Goal: Book appointment/travel/reservation

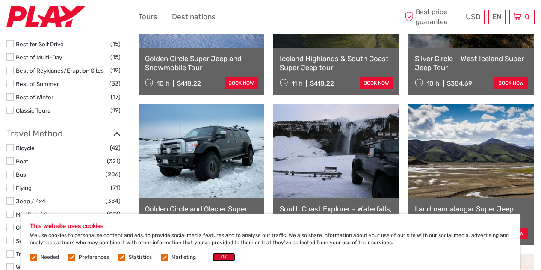
click at [218, 255] on button "OK" at bounding box center [223, 257] width 23 height 9
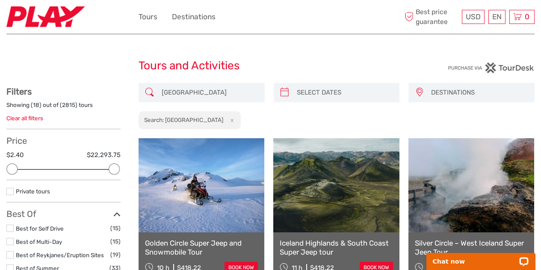
drag, startPoint x: 316, startPoint y: 118, endPoint x: 287, endPoint y: 121, distance: 28.8
drag, startPoint x: 287, startPoint y: 121, endPoint x: 271, endPoint y: 87, distance: 37.5
click at [268, 86] on div "[GEOGRAPHIC_DATA] DESTINATIONS [GEOGRAPHIC_DATA] [GEOGRAPHIC_DATA] [GEOGRAPHIC_…" at bounding box center [336, 106] width 396 height 47
click at [280, 91] on icon at bounding box center [284, 92] width 9 height 14
type input "[DATE]"
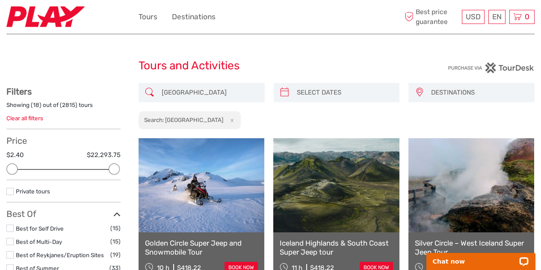
type input "[DATE]"
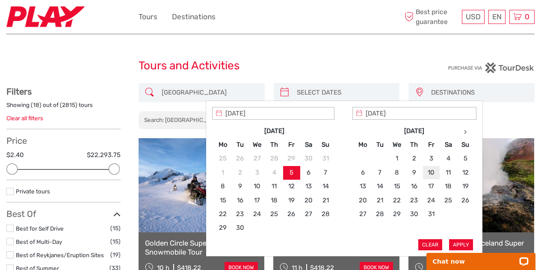
type input "[DATE]"
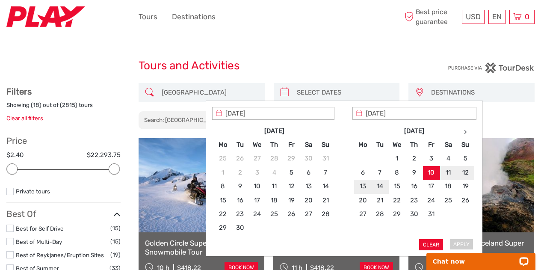
type input "[DATE]"
click at [460, 244] on body "Chat now" at bounding box center [481, 256] width 120 height 27
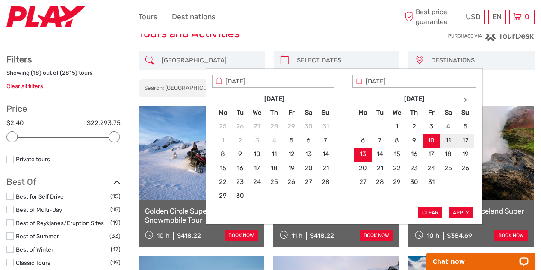
scroll to position [43, 0]
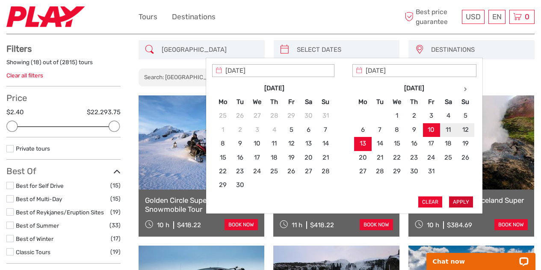
click at [465, 199] on button "Apply" at bounding box center [461, 201] width 24 height 11
type input "[DATE] - [DATE]"
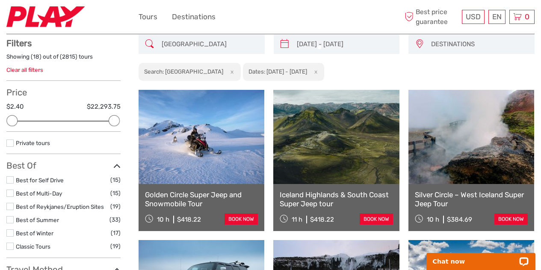
scroll to position [48, 0]
drag, startPoint x: 245, startPoint y: 51, endPoint x: 230, endPoint y: 74, distance: 27.5
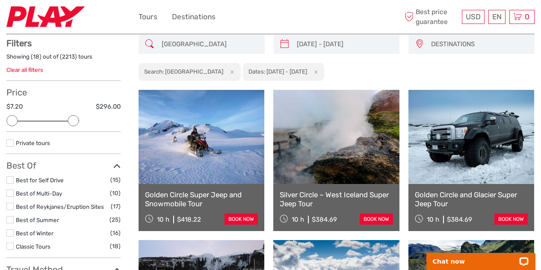
drag, startPoint x: 111, startPoint y: 120, endPoint x: 68, endPoint y: 119, distance: 43.2
click at [68, 119] on div at bounding box center [73, 120] width 11 height 11
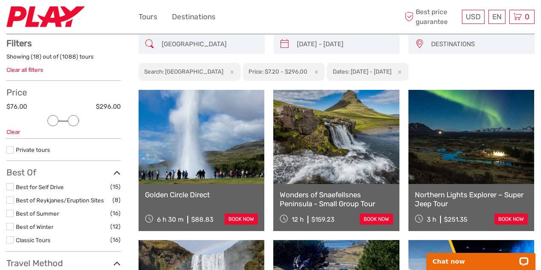
drag, startPoint x: 12, startPoint y: 120, endPoint x: 49, endPoint y: 118, distance: 36.8
click at [49, 118] on div at bounding box center [52, 120] width 11 height 11
drag, startPoint x: 53, startPoint y: 120, endPoint x: 46, endPoint y: 121, distance: 6.9
click at [46, 121] on div at bounding box center [42, 120] width 11 height 11
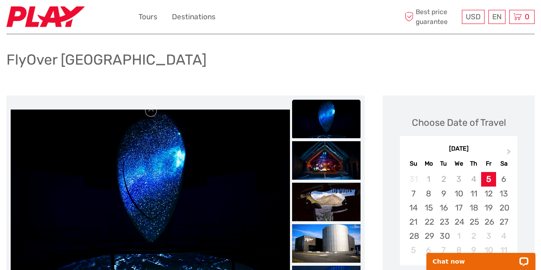
scroll to position [128, 0]
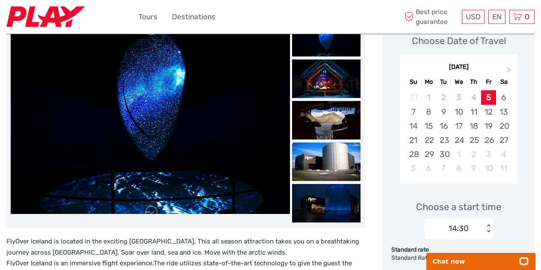
click at [330, 157] on img at bounding box center [326, 161] width 68 height 38
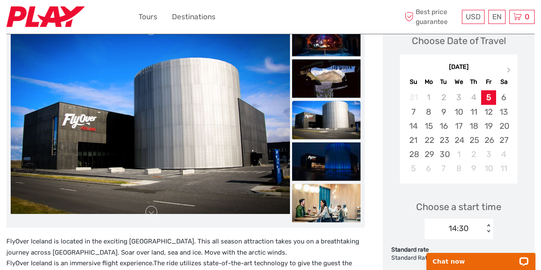
click at [330, 157] on img at bounding box center [326, 161] width 68 height 38
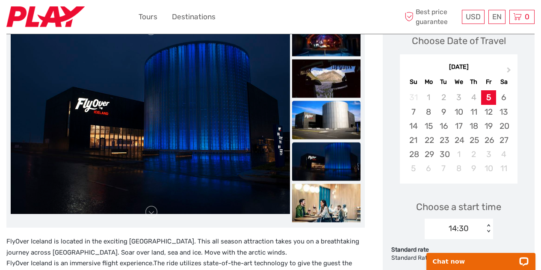
click at [330, 157] on img at bounding box center [326, 161] width 68 height 38
click at [326, 201] on img at bounding box center [326, 203] width 68 height 38
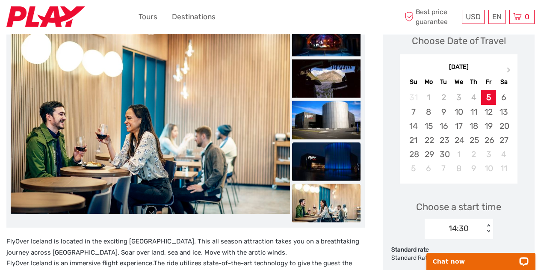
click at [330, 162] on img at bounding box center [326, 161] width 68 height 38
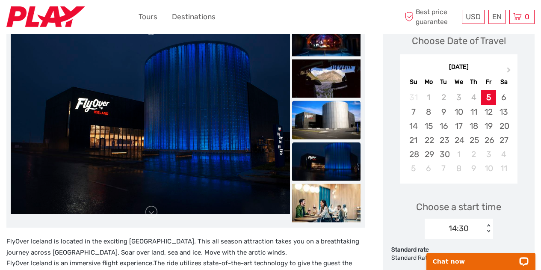
click at [332, 128] on img at bounding box center [326, 120] width 68 height 38
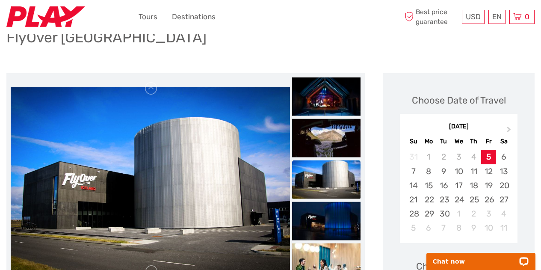
scroll to position [43, 0]
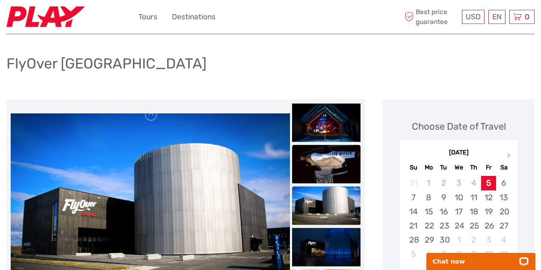
click at [324, 162] on img at bounding box center [326, 164] width 68 height 38
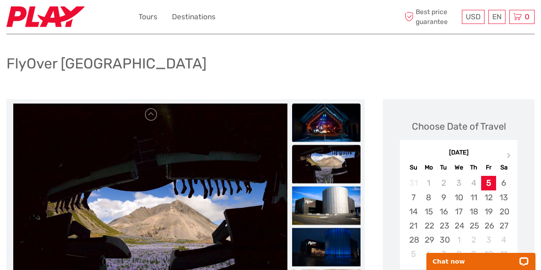
click at [326, 119] on img at bounding box center [326, 122] width 68 height 38
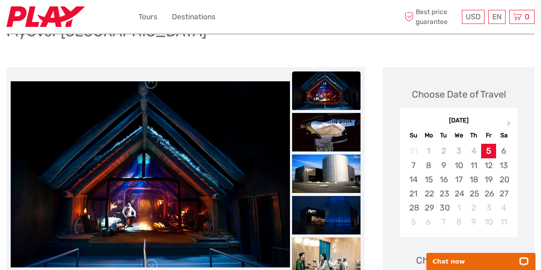
scroll to position [85, 0]
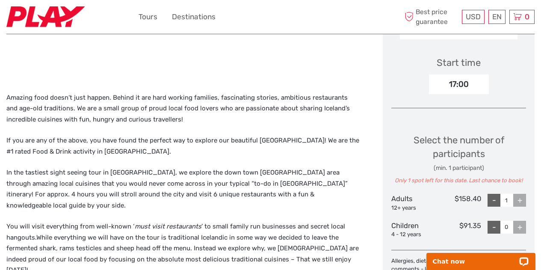
scroll to position [256, 0]
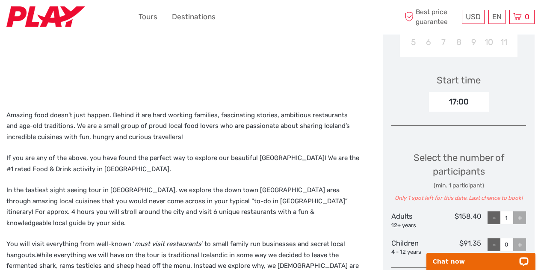
click at [100, 123] on p "Amazing food doesn’t just happen. Behind it are hard working families, fascinat…" at bounding box center [185, 126] width 358 height 33
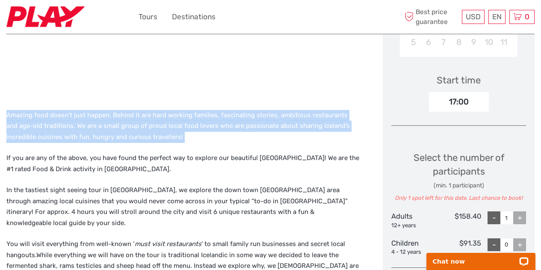
click at [100, 123] on p "Amazing food doesn’t just happen. Behind it are hard working families, fascinat…" at bounding box center [185, 126] width 358 height 33
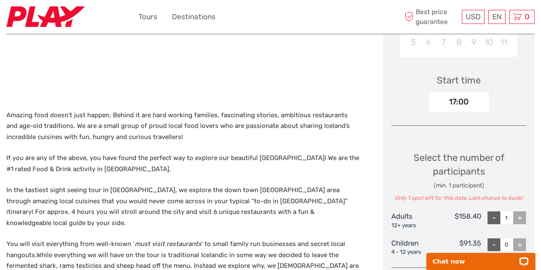
click at [60, 189] on p "In the tastiest sight seeing tour in Iceland, we explore the down town Reykjavi…" at bounding box center [185, 207] width 358 height 44
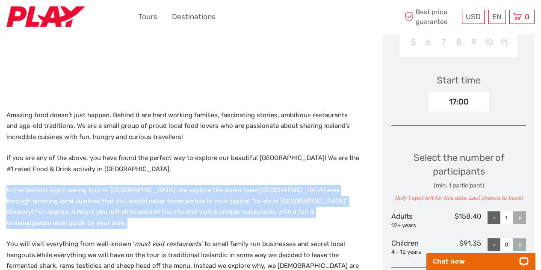
click at [60, 189] on p "In the tastiest sight seeing tour in Iceland, we explore the down town Reykjavi…" at bounding box center [185, 207] width 358 height 44
click at [71, 191] on p "In the tastiest sight seeing tour in Iceland, we explore the down town Reykjavi…" at bounding box center [185, 207] width 358 height 44
click at [83, 191] on p "In the tastiest sight seeing tour in Iceland, we explore the down town Reykjavi…" at bounding box center [185, 207] width 358 height 44
click at [129, 193] on p "In the tastiest sight seeing tour in Iceland, we explore the down town Reykjavi…" at bounding box center [185, 207] width 358 height 44
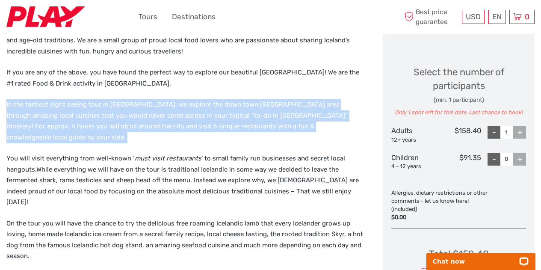
scroll to position [427, 0]
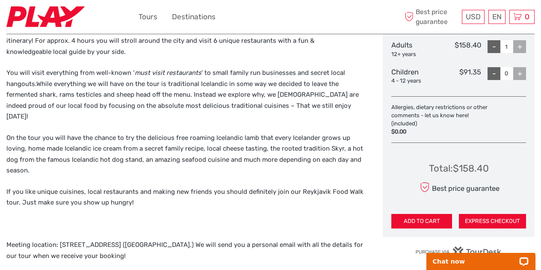
click at [97, 186] on p "If you like unique cuisines, local restaurants and making new friends you shoul…" at bounding box center [185, 197] width 358 height 22
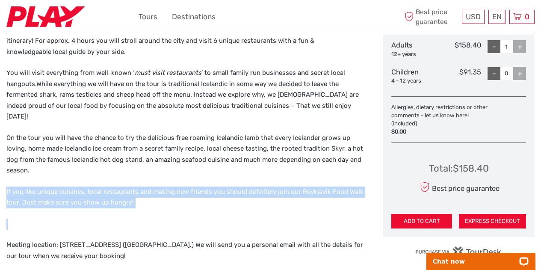
click at [97, 186] on p "If you like unique cuisines, local restaurants and making new friends you shoul…" at bounding box center [185, 197] width 358 height 22
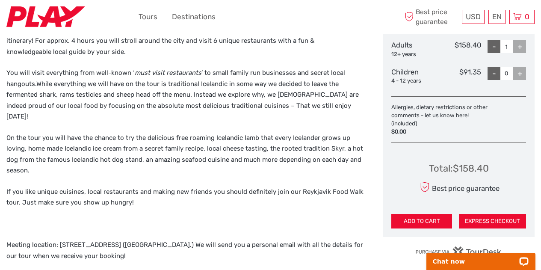
click at [98, 239] on p "Meeting location: Austurbakki 2, 101 Reykjavík (Harpa Music Hall.) We will send…" at bounding box center [185, 250] width 358 height 22
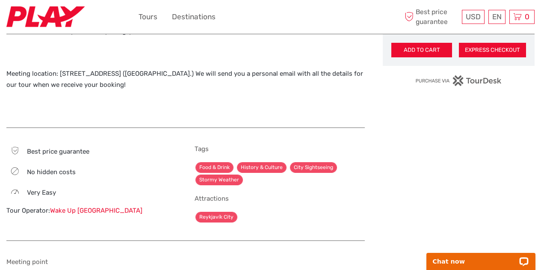
scroll to position [609, 0]
